Goal: Register for event/course

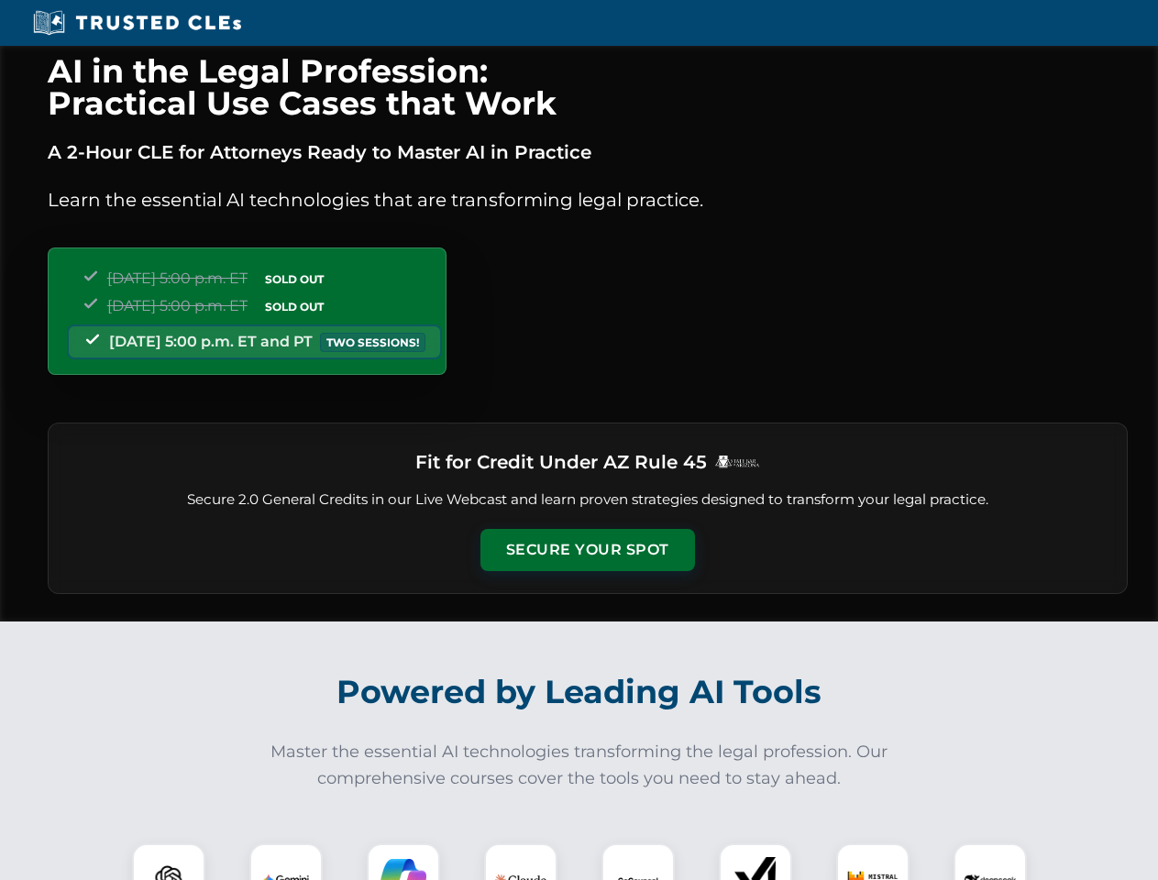
click at [587, 550] on button "Secure Your Spot" at bounding box center [587, 550] width 215 height 42
click at [169, 862] on img at bounding box center [168, 880] width 53 height 53
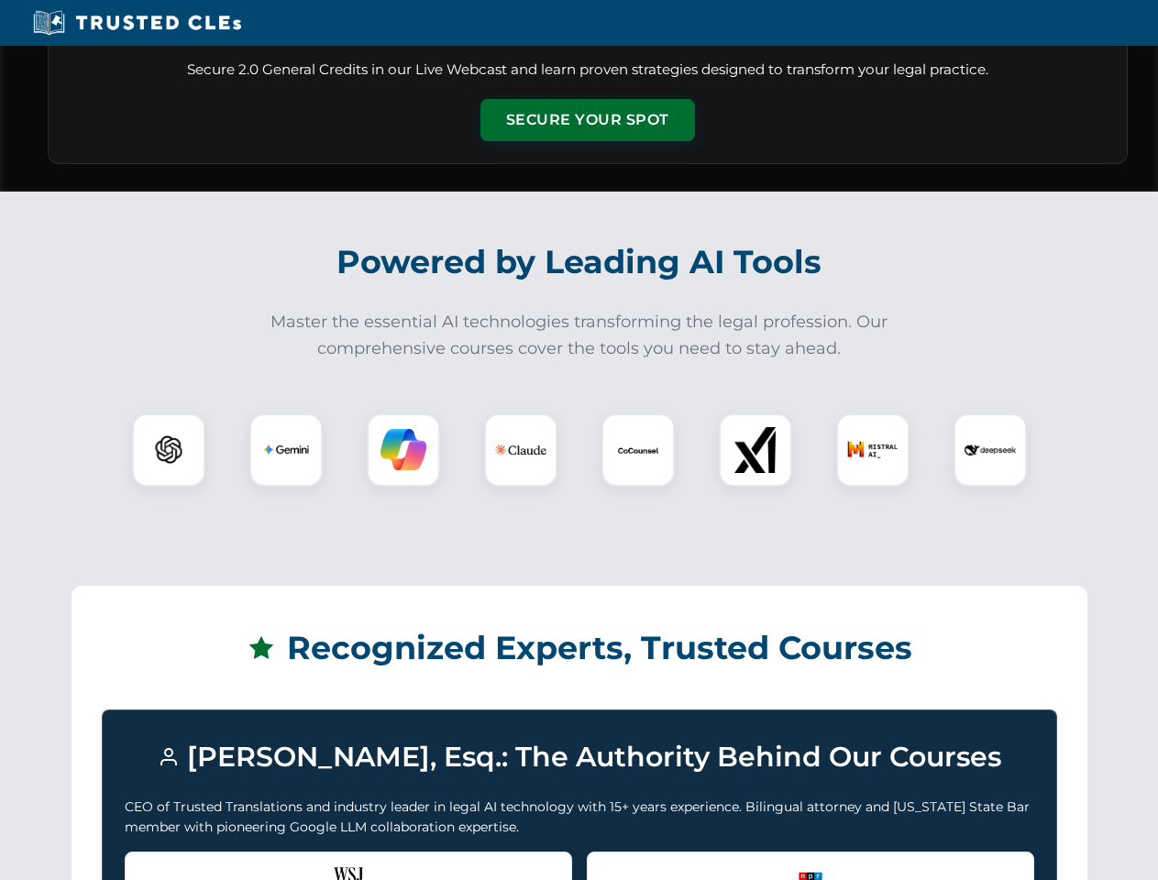
click at [286, 862] on div "Recognized by the WSJ [PERSON_NAME] was featured for his expertise in AI legal …" at bounding box center [348, 888] width 447 height 73
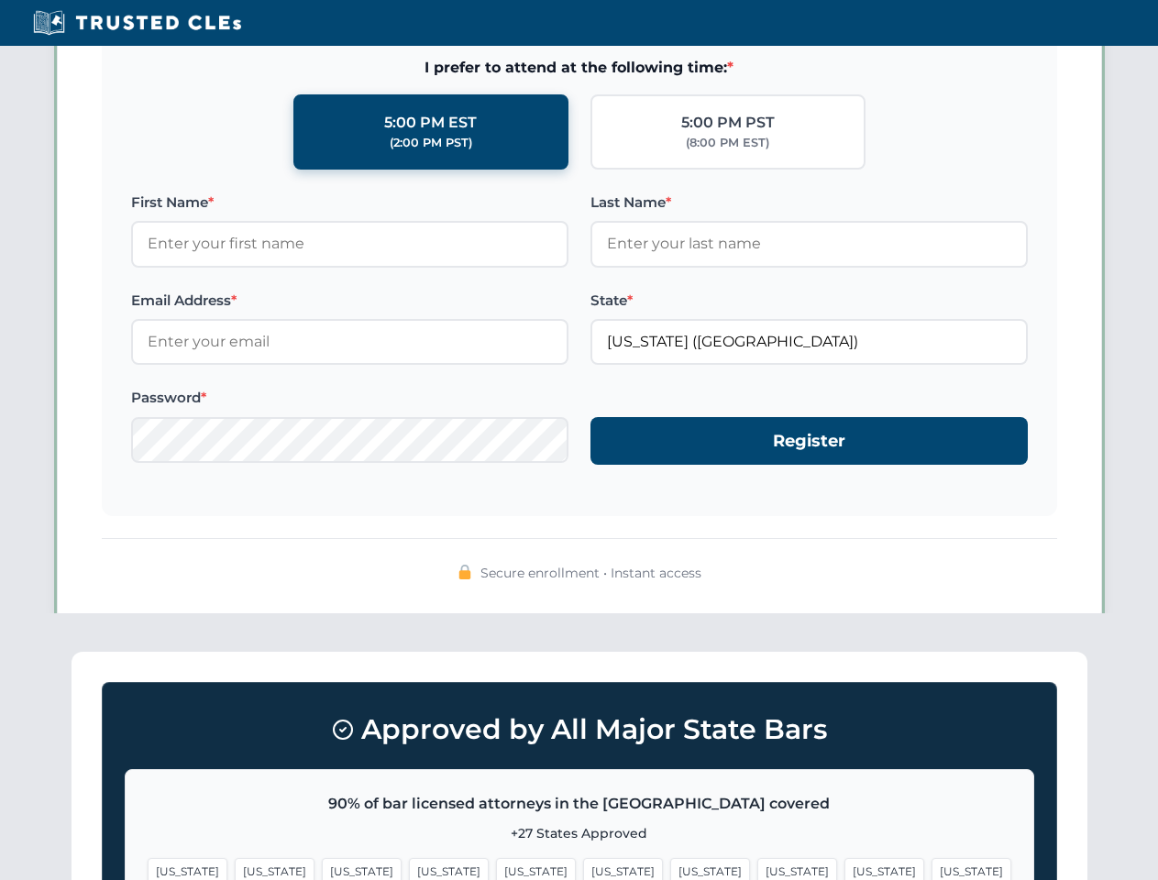
click at [670, 862] on span "[US_STATE]" at bounding box center [710, 871] width 80 height 27
click at [844, 862] on span "[US_STATE]" at bounding box center [884, 871] width 80 height 27
